Goal: Information Seeking & Learning: Learn about a topic

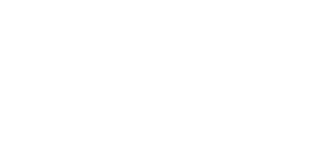
select select "******"
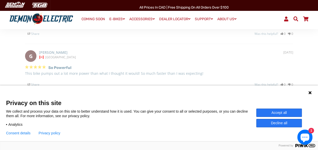
scroll to position [826, 0]
click at [310, 94] on icon at bounding box center [310, 93] width 4 height 4
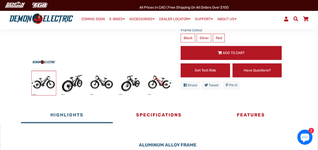
scroll to position [131, 0]
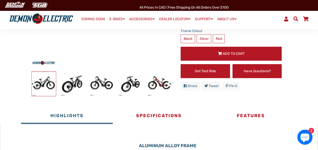
click at [171, 84] on button "Next" at bounding box center [169, 82] width 3 height 6
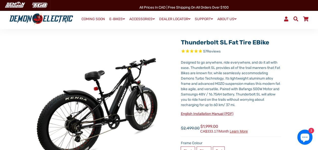
scroll to position [0, 0]
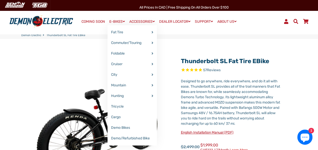
click at [118, 21] on link "E-BIKES" at bounding box center [117, 21] width 19 height 7
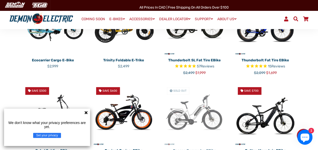
scroll to position [171, 0]
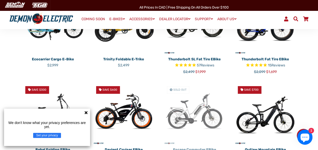
click at [86, 113] on icon at bounding box center [86, 112] width 3 height 3
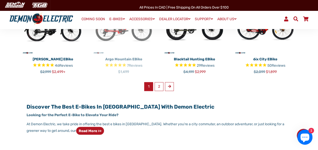
scroll to position [351, 0]
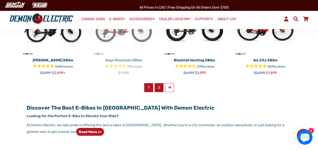
click at [160, 83] on link "2" at bounding box center [159, 87] width 9 height 9
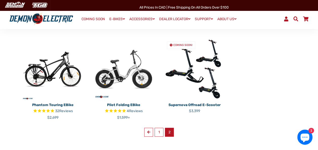
scroll to position [123, 0]
